Goal: Use online tool/utility: Utilize a website feature to perform a specific function

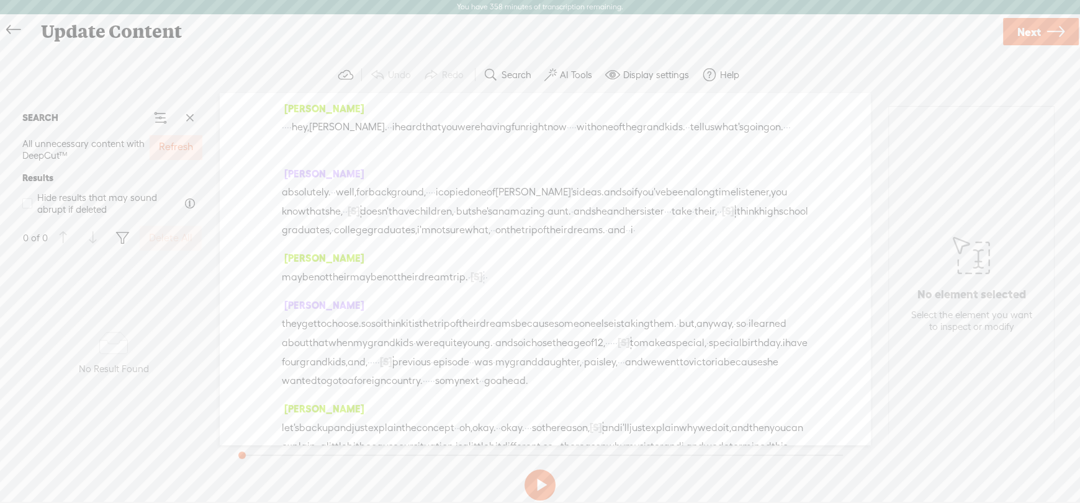
scroll to position [1, 0]
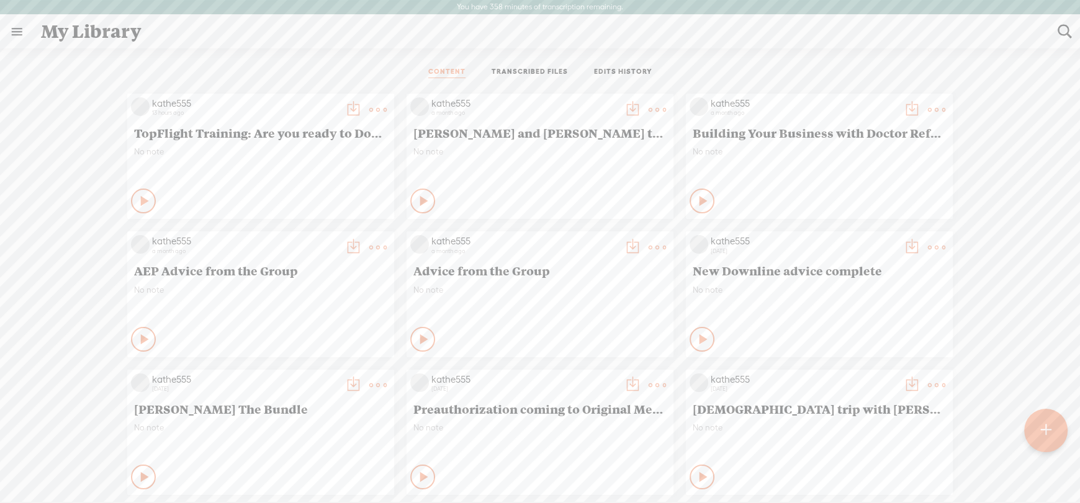
click at [620, 70] on link "EDITS HISTORY" at bounding box center [623, 72] width 58 height 11
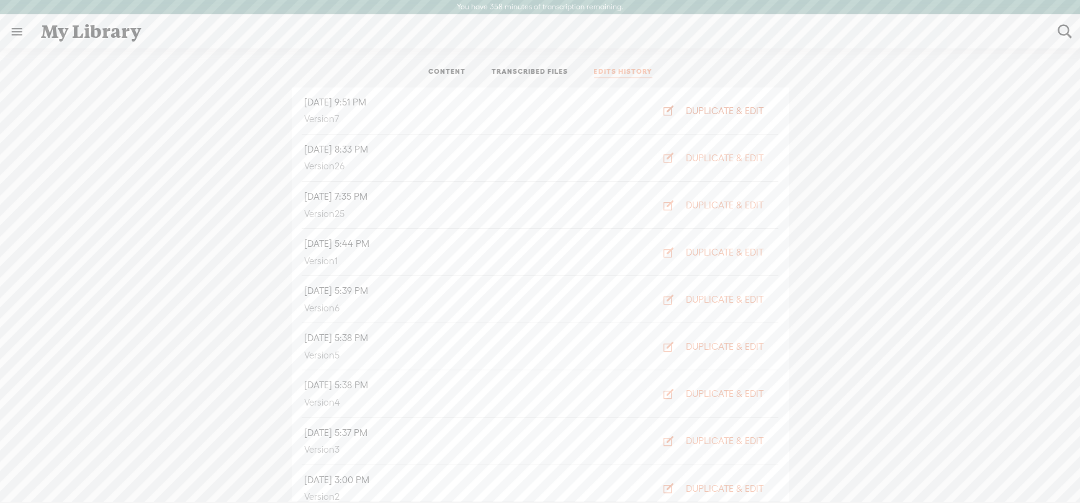
click at [713, 109] on div "DUPLICATE & EDIT" at bounding box center [725, 111] width 78 height 12
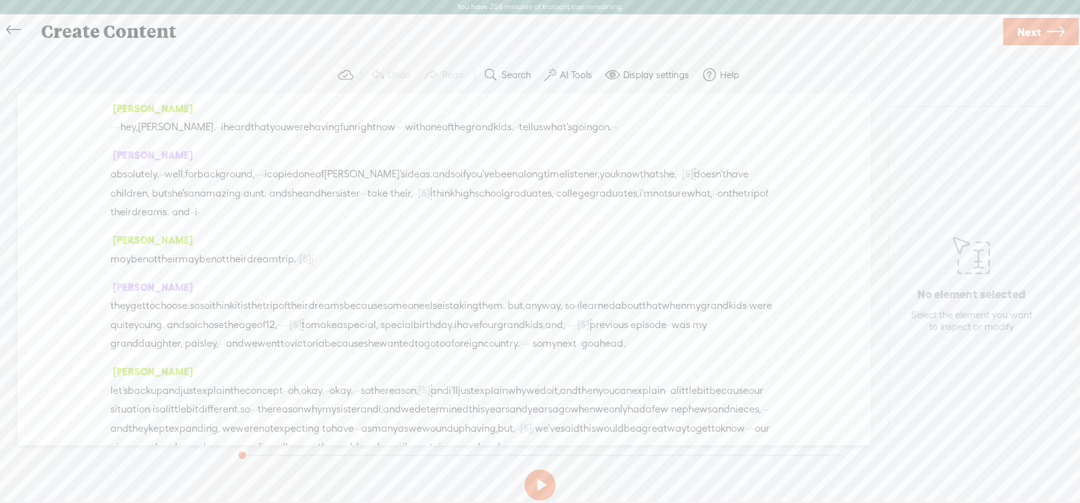
click at [572, 76] on label "AI Tools" at bounding box center [576, 75] width 32 height 12
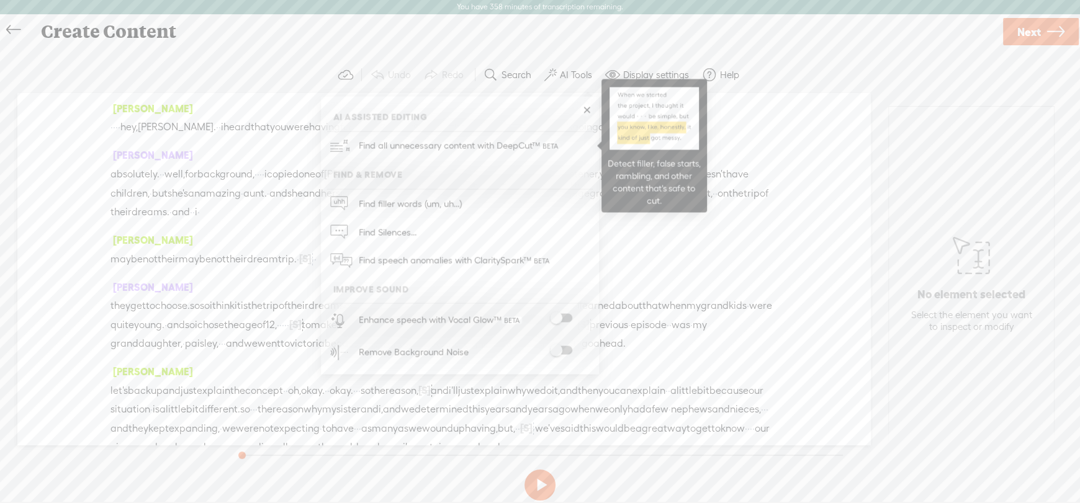
click at [487, 145] on span "Find all unnecessary content with DeepCut™" at bounding box center [459, 146] width 210 height 29
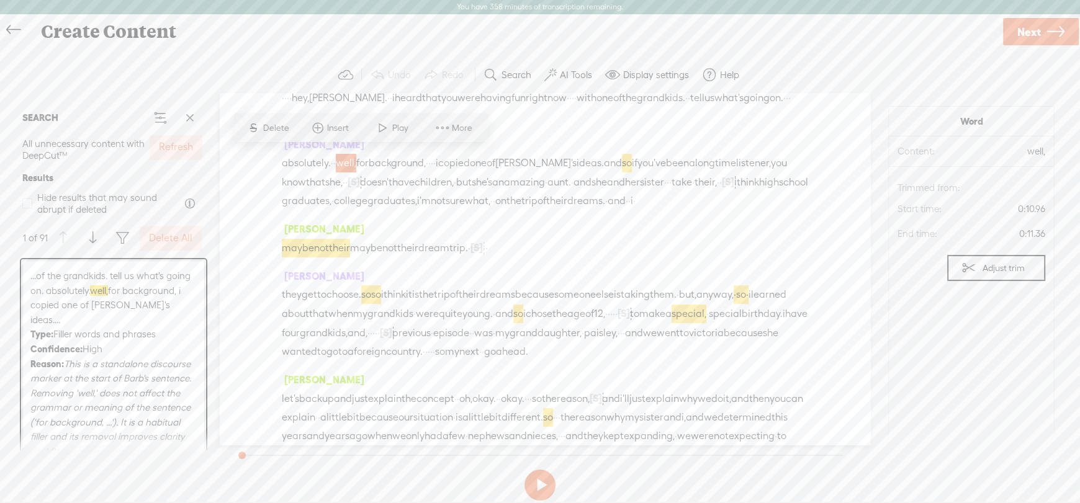
scroll to position [35, 0]
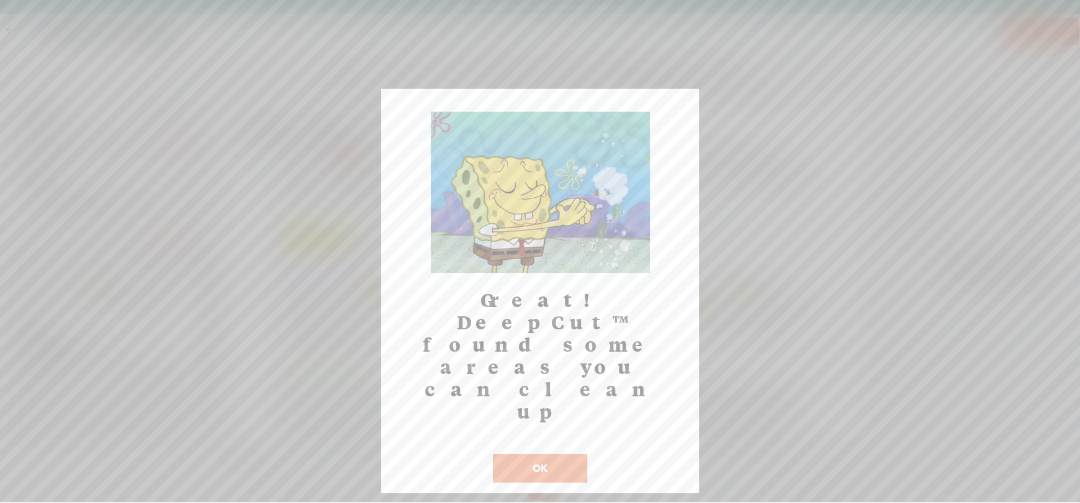
click at [544, 454] on button "OK" at bounding box center [540, 468] width 94 height 29
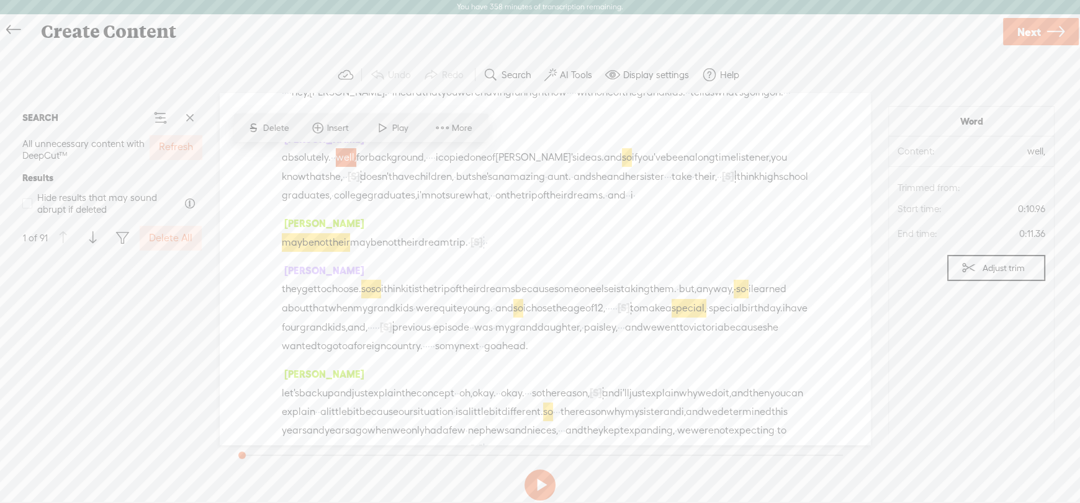
scroll to position [0, 0]
click at [27, 202] on span at bounding box center [27, 204] width 10 height 10
click at [27, 202] on input "Hide results that may sound abrupt if deleted" at bounding box center [27, 204] width 10 height 10
checkbox input "true"
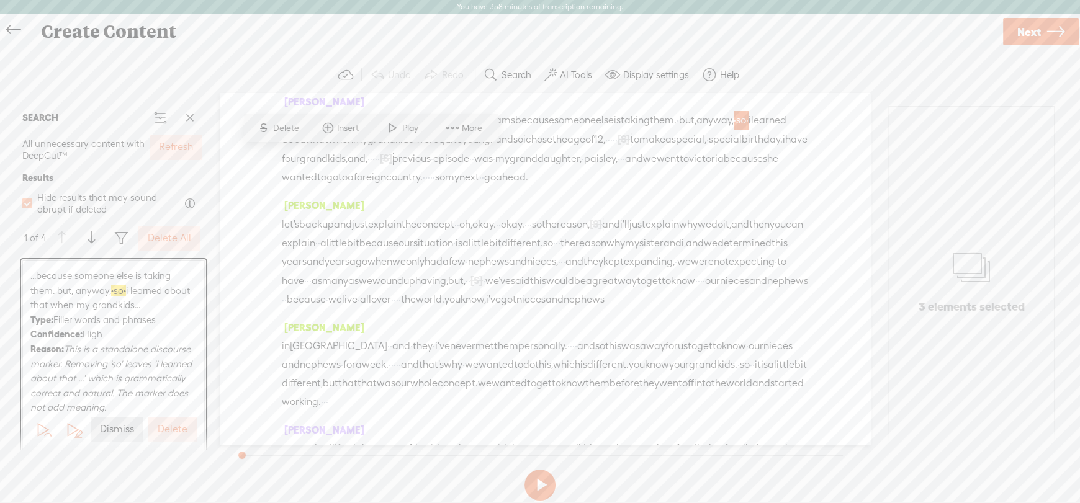
scroll to position [204, 0]
click at [171, 235] on label "Delete All" at bounding box center [169, 238] width 43 height 13
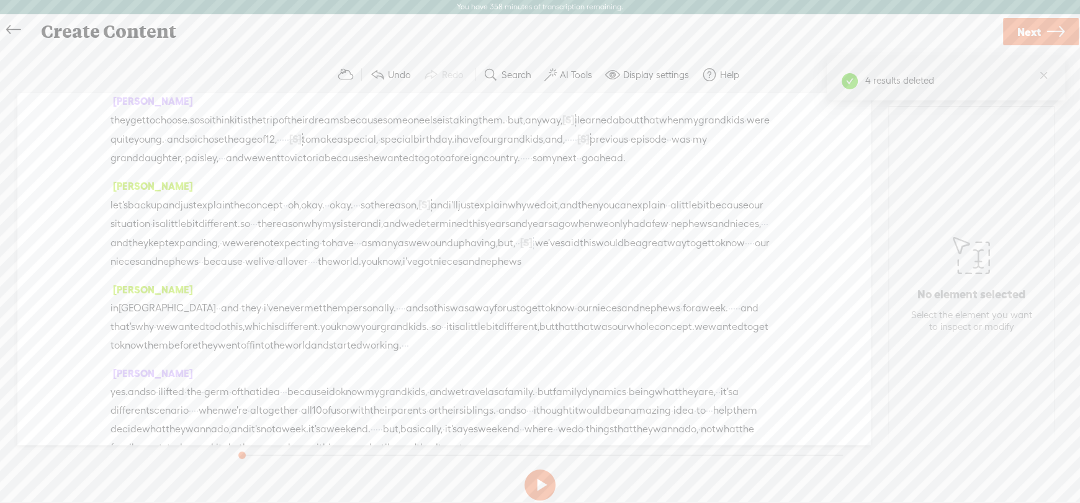
scroll to position [0, 0]
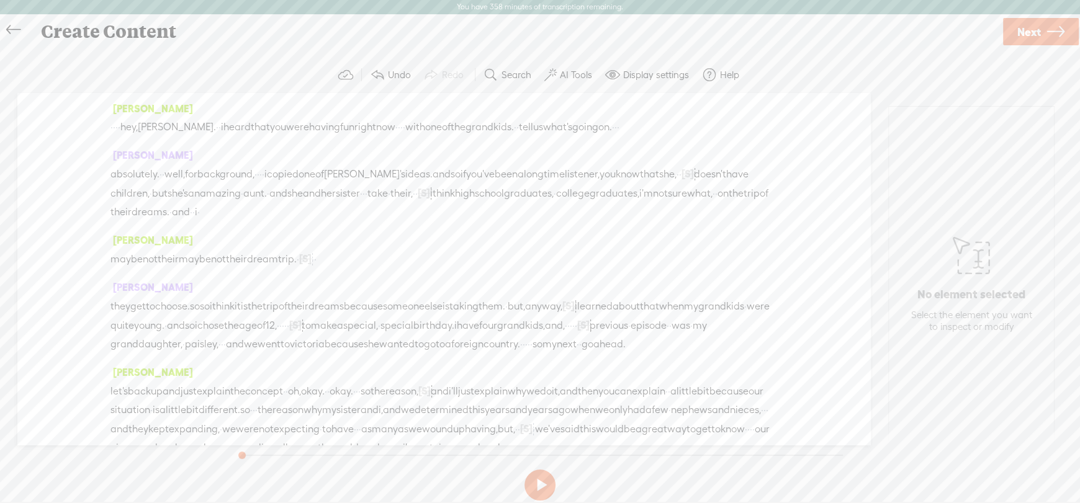
click at [561, 73] on label "AI Tools" at bounding box center [576, 75] width 32 height 12
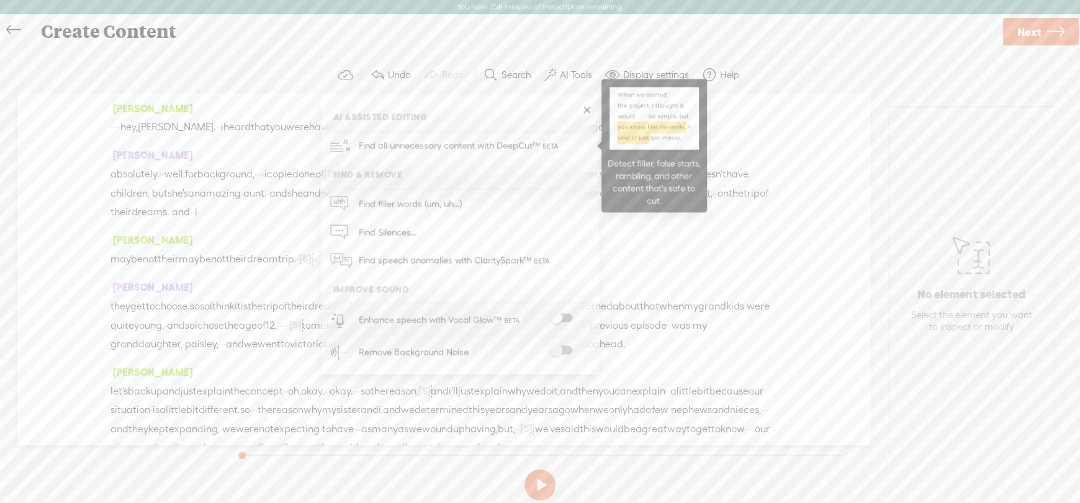
click at [418, 143] on span "Find all unnecessary content with DeepCut™" at bounding box center [459, 146] width 210 height 29
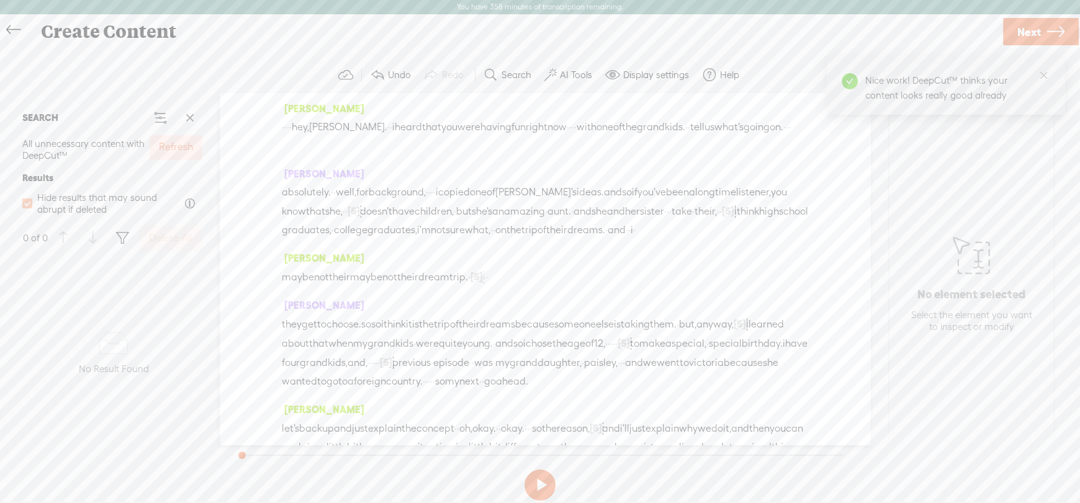
click at [27, 205] on span at bounding box center [27, 204] width 10 height 10
click at [27, 205] on input "Hide results that may sound abrupt if deleted" at bounding box center [27, 204] width 10 height 10
checkbox input "false"
click at [187, 146] on label "Refresh" at bounding box center [176, 147] width 34 height 13
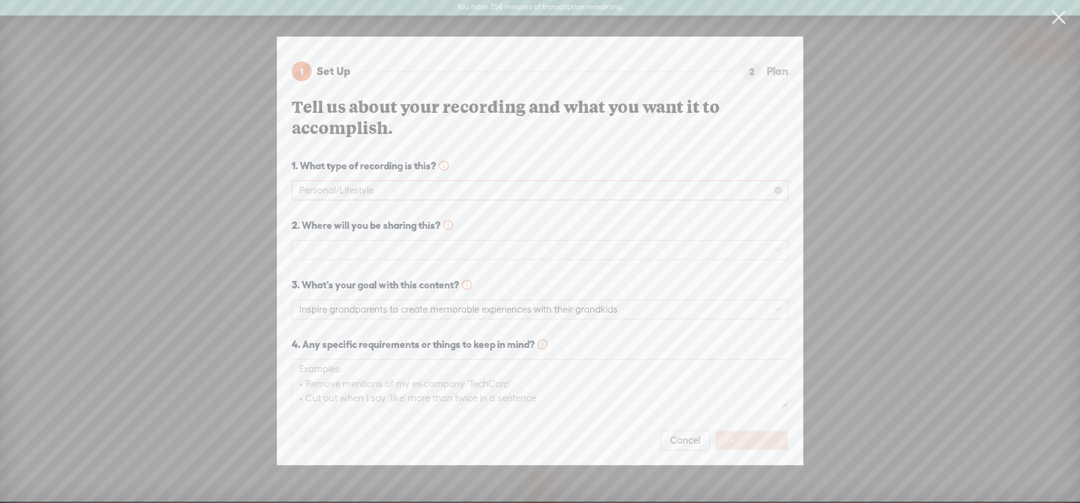
click at [331, 184] on span "Personal/Lifestyle" at bounding box center [540, 190] width 482 height 19
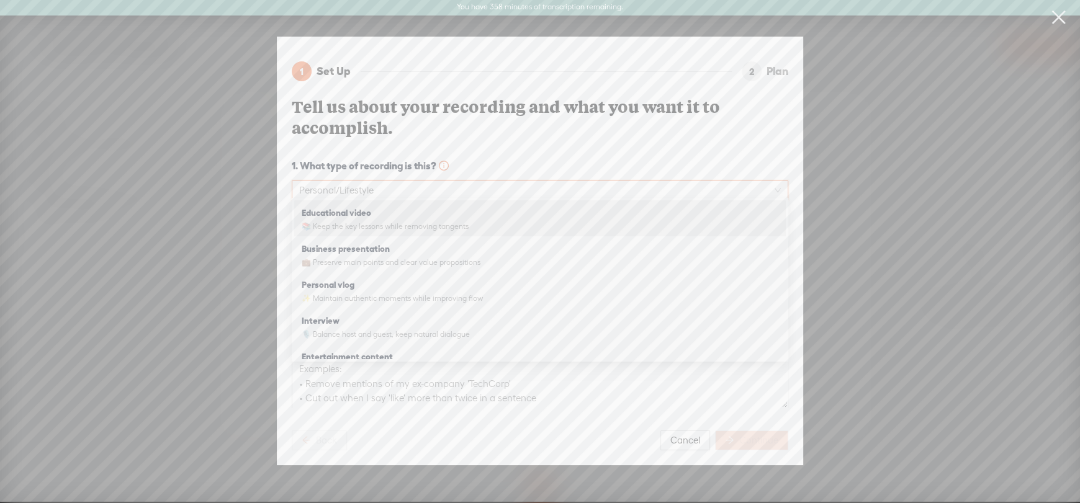
click at [391, 219] on div "Educational video 📚 Keep the key lessons while removing tangents" at bounding box center [540, 218] width 477 height 31
click at [391, 219] on strong "2. Where will you be sharing this?" at bounding box center [372, 225] width 161 height 15
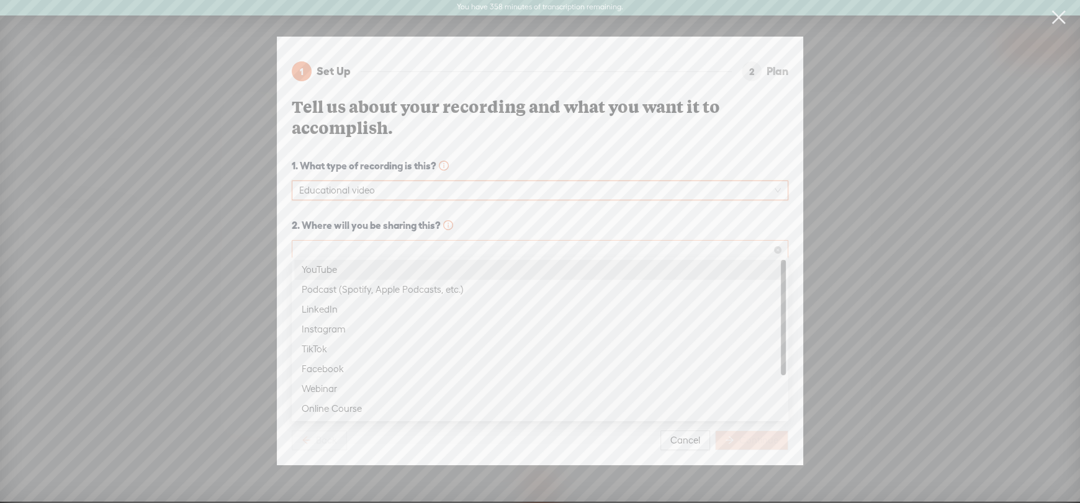
click at [351, 242] on span at bounding box center [540, 250] width 482 height 19
click at [328, 286] on div "Podcast (Spotify, Apple Podcasts, etc.)" at bounding box center [540, 289] width 477 height 15
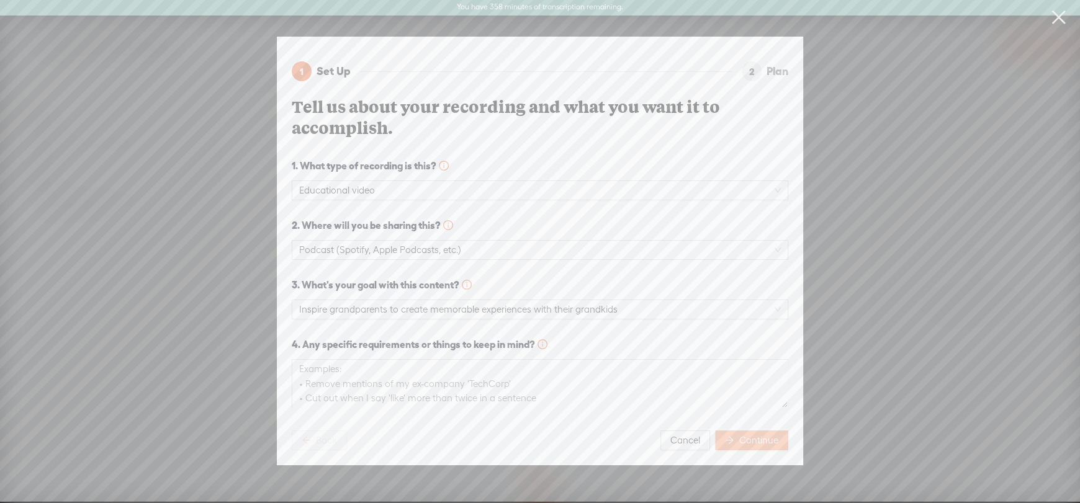
click at [756, 436] on span "Continue" at bounding box center [758, 441] width 39 height 12
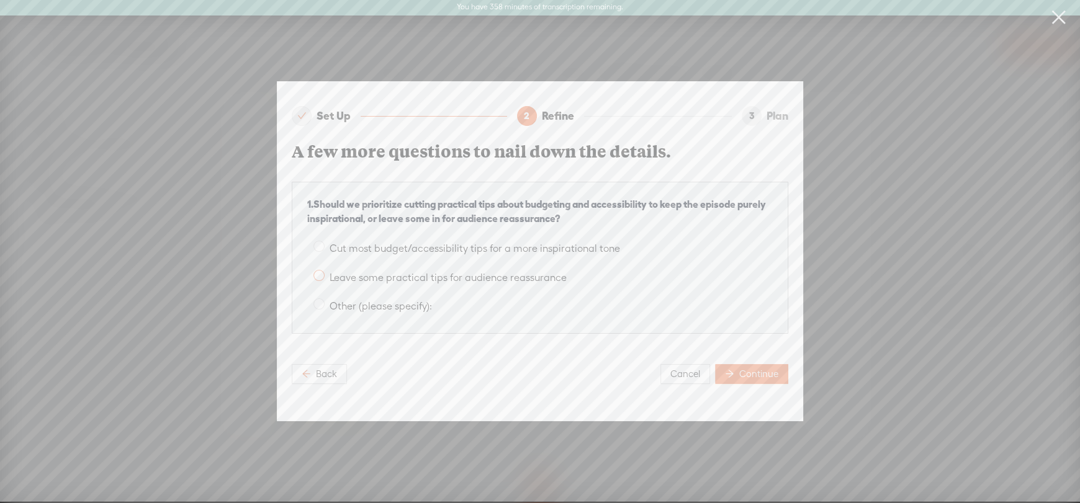
click at [322, 270] on span at bounding box center [319, 275] width 11 height 11
click at [322, 270] on input "Leave some practical tips for audience reassurance" at bounding box center [319, 275] width 11 height 11
radio input "true"
click at [749, 373] on span "Continue" at bounding box center [758, 374] width 39 height 12
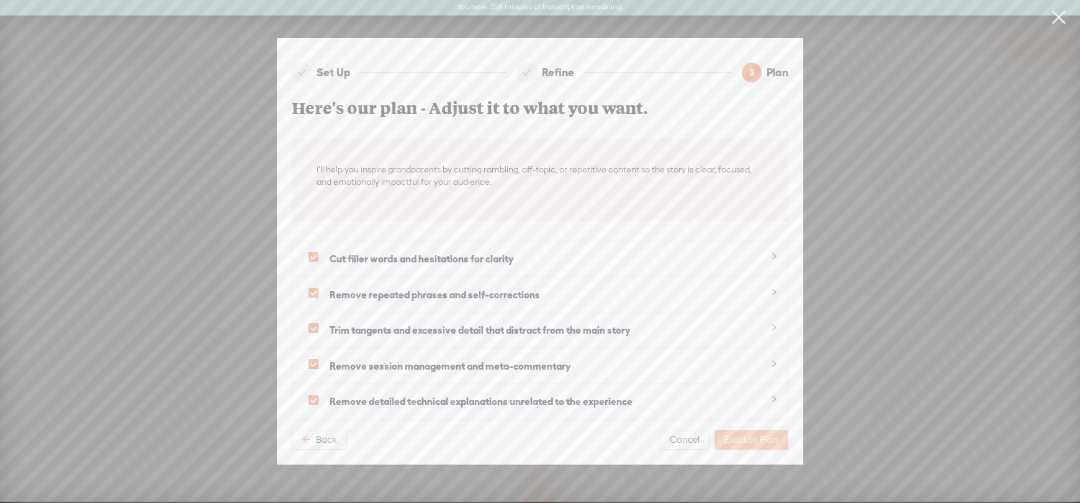
click at [737, 434] on span "Execute Plan" at bounding box center [752, 440] width 54 height 12
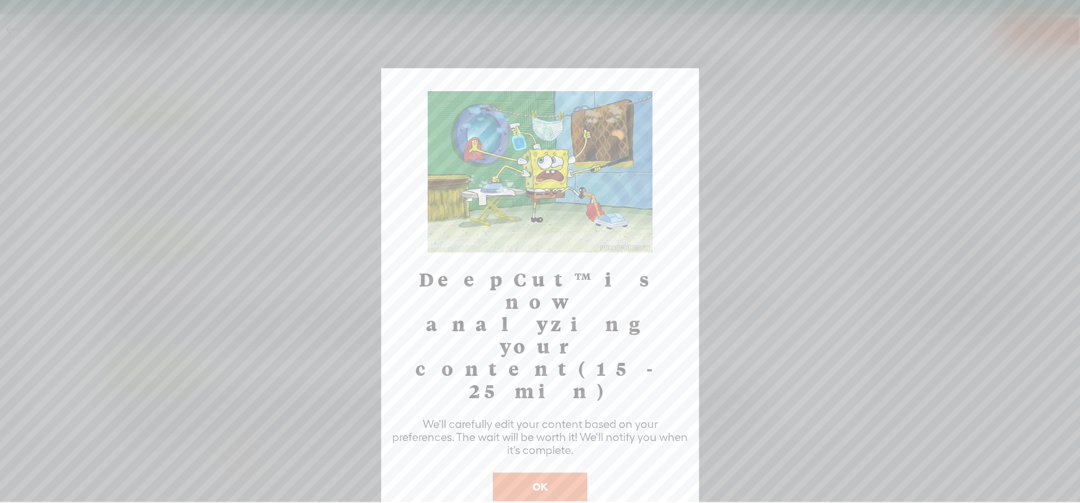
click at [530, 473] on button "OK" at bounding box center [540, 487] width 94 height 29
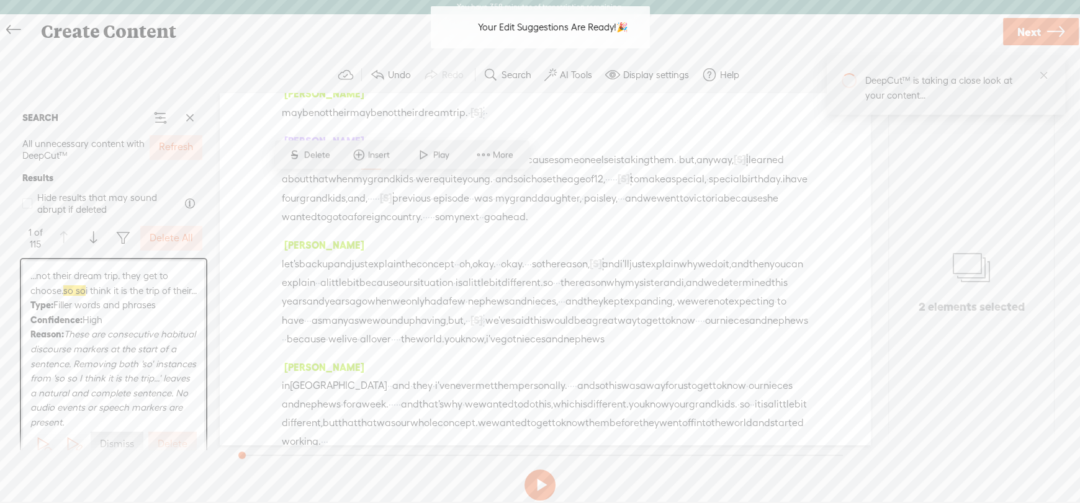
scroll to position [166, 0]
